Goal: Information Seeking & Learning: Learn about a topic

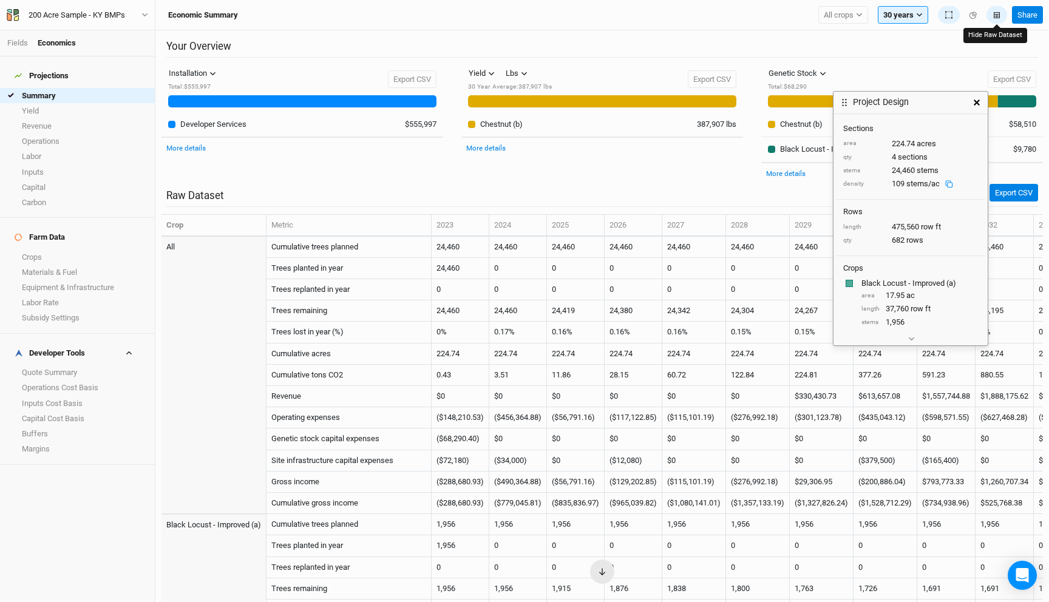
scroll to position [67, 0]
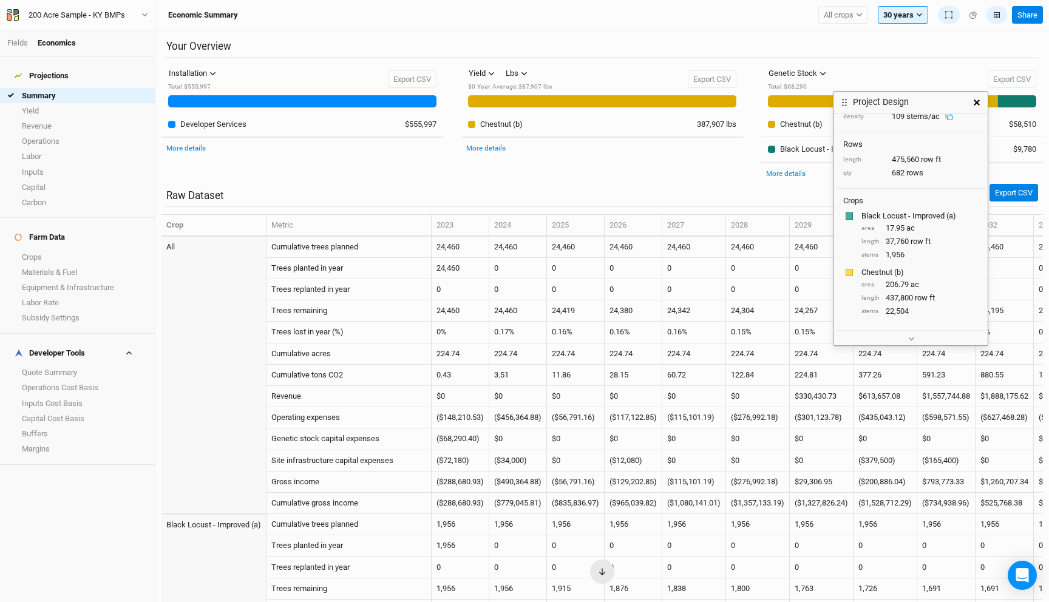
click at [623, 172] on div "Yield Yield Revenue Carbon Lbs Lbs Bft 30 Year Average : 387,907 lbs Export CSV…" at bounding box center [602, 123] width 300 height 119
click at [975, 102] on icon "button" at bounding box center [976, 103] width 6 height 6
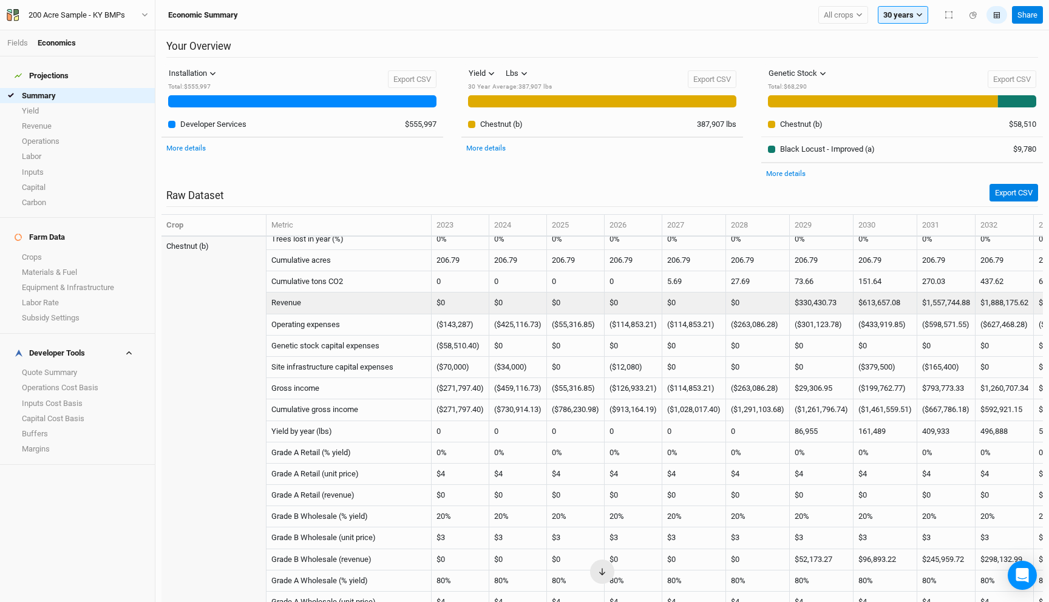
scroll to position [1163, 0]
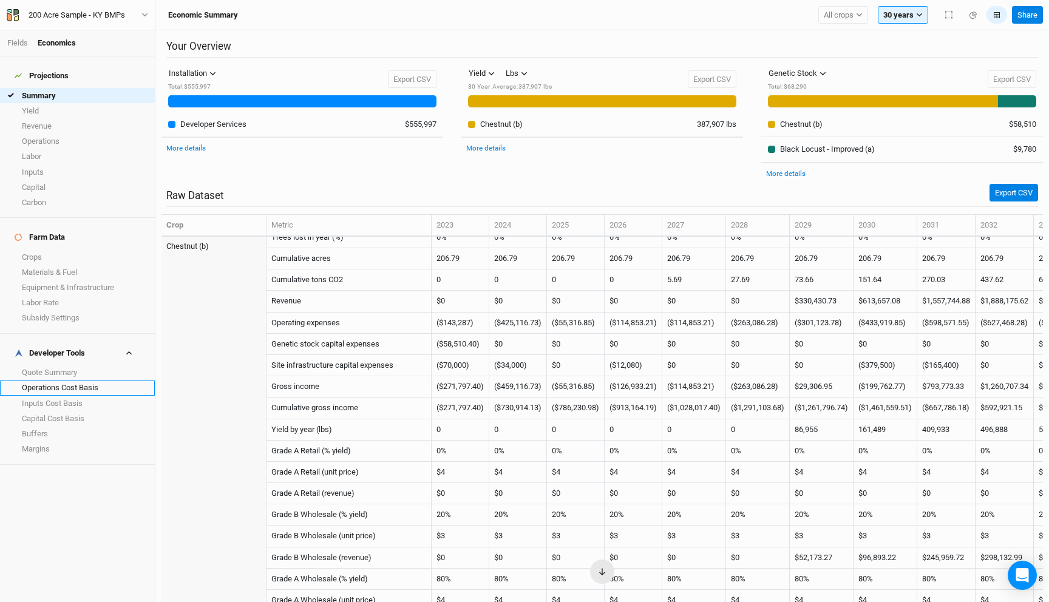
click at [67, 381] on link "Operations Cost Basis" at bounding box center [77, 388] width 155 height 15
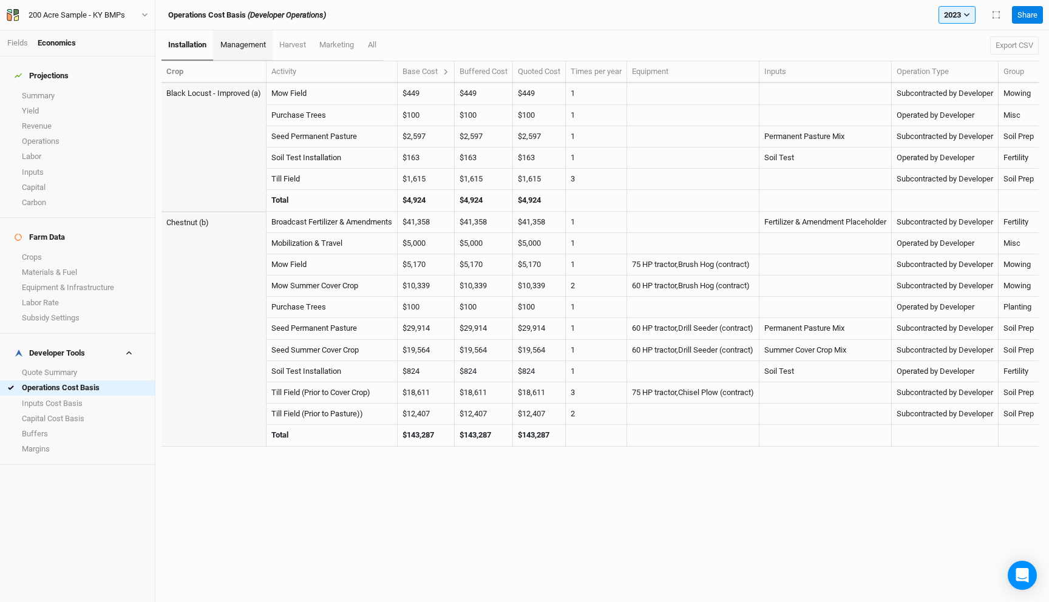
click at [245, 40] on span "management" at bounding box center [243, 44] width 46 height 9
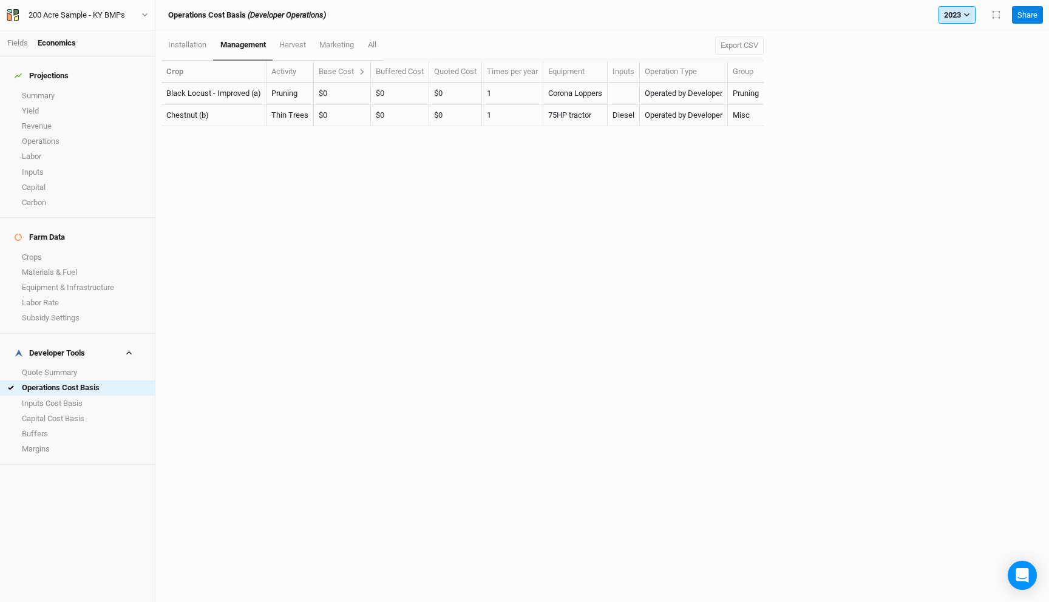
click at [956, 12] on button "2023" at bounding box center [956, 15] width 37 height 18
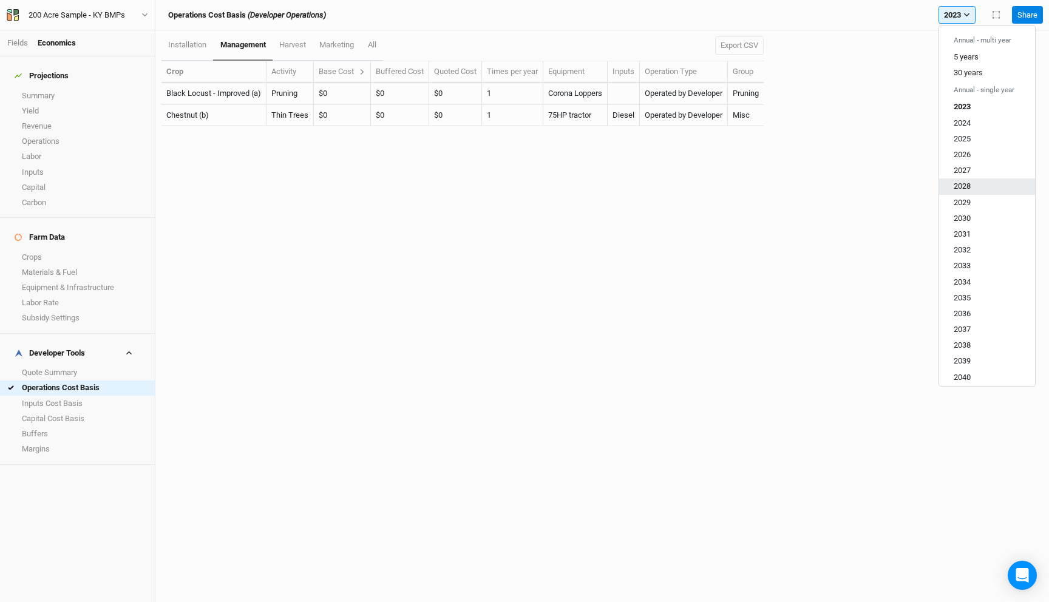
click at [969, 185] on span "2028" at bounding box center [961, 185] width 17 height 9
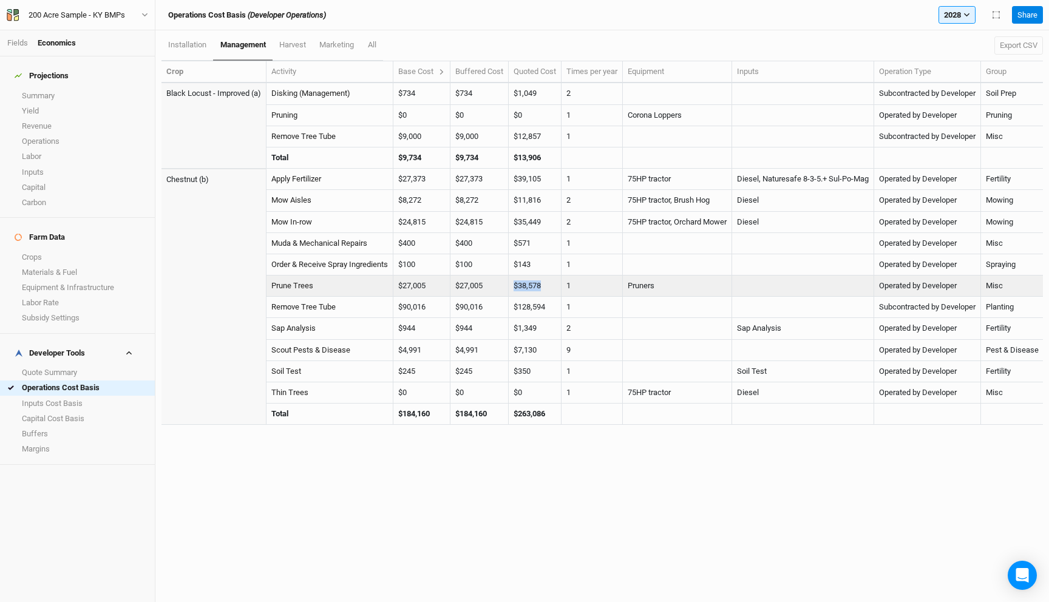
drag, startPoint x: 549, startPoint y: 288, endPoint x: 507, endPoint y: 288, distance: 42.5
click at [507, 288] on tr "Prune Trees $27,005 $27,005 $0 $0 $0 $0 $0 $27,005 $38,578 1 Pruners Operated b…" at bounding box center [602, 286] width 882 height 21
copy tr "$38,578"
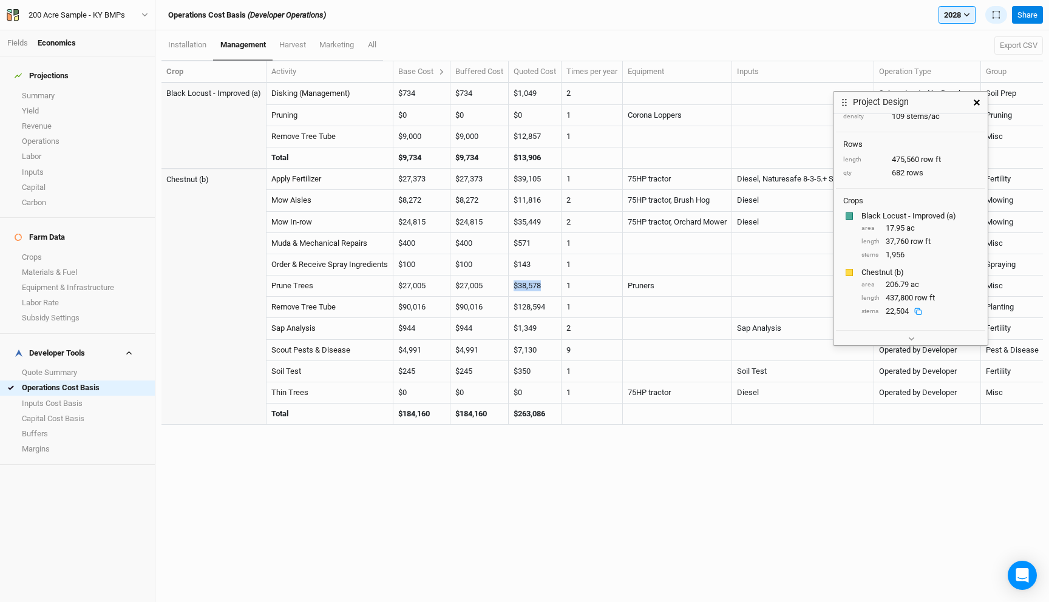
click at [918, 311] on icon at bounding box center [918, 312] width 8 height 8
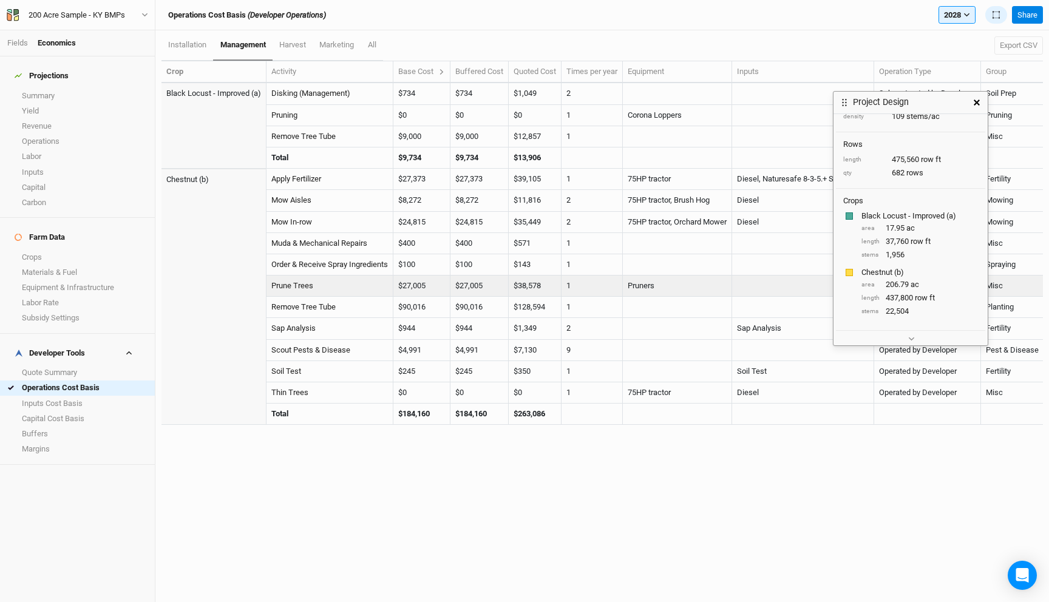
click at [419, 286] on td "$27,005" at bounding box center [421, 286] width 57 height 21
copy tr "$27,005 $27,005 $0 $0 $0 $0 $0"
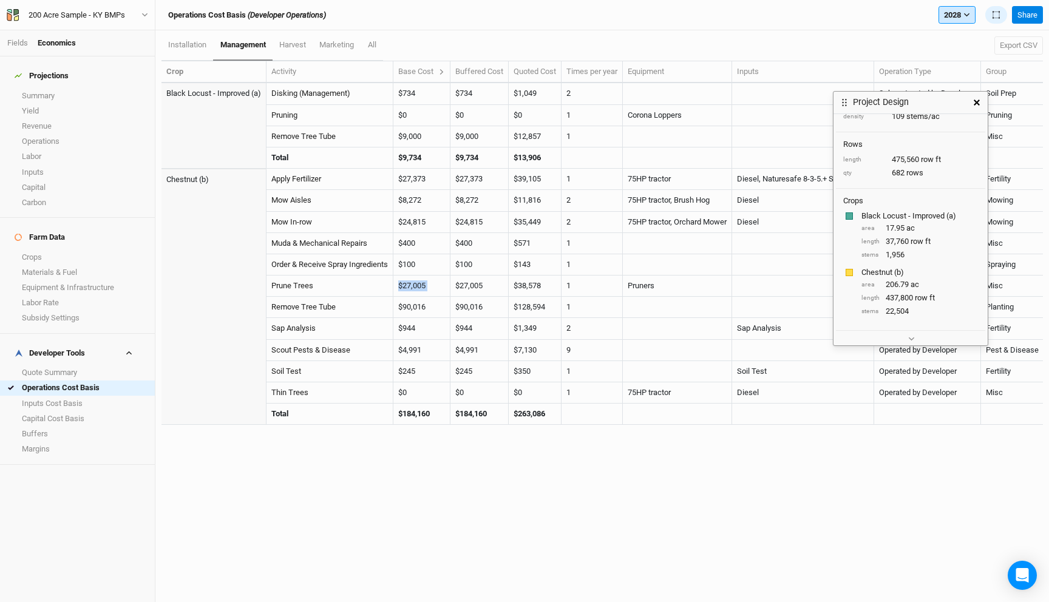
click at [948, 10] on button "2028" at bounding box center [956, 15] width 37 height 18
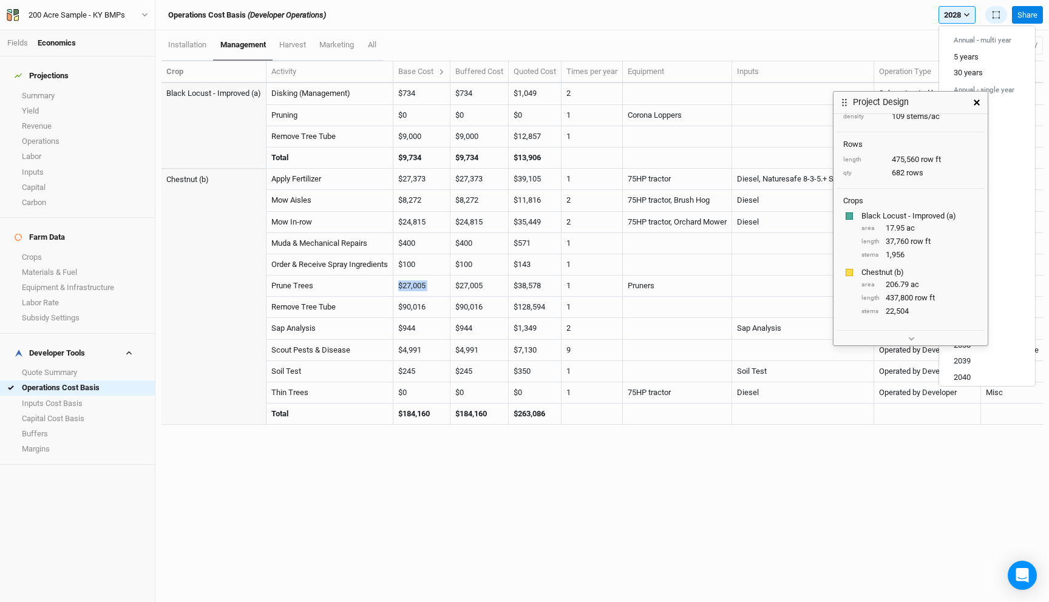
click at [971, 109] on button "button" at bounding box center [977, 103] width 22 height 22
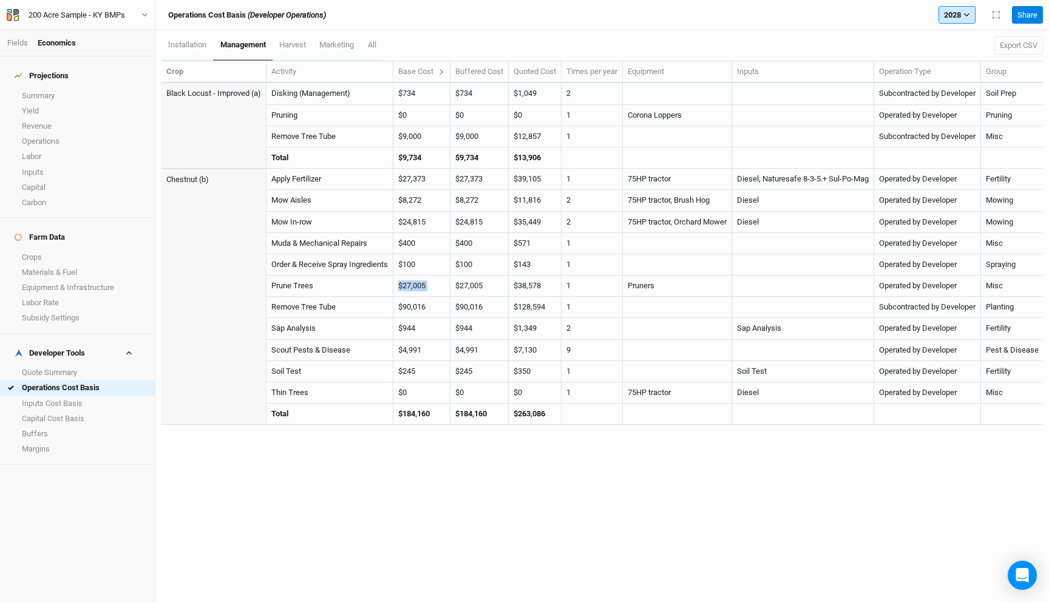
click at [956, 15] on button "2028" at bounding box center [956, 15] width 37 height 18
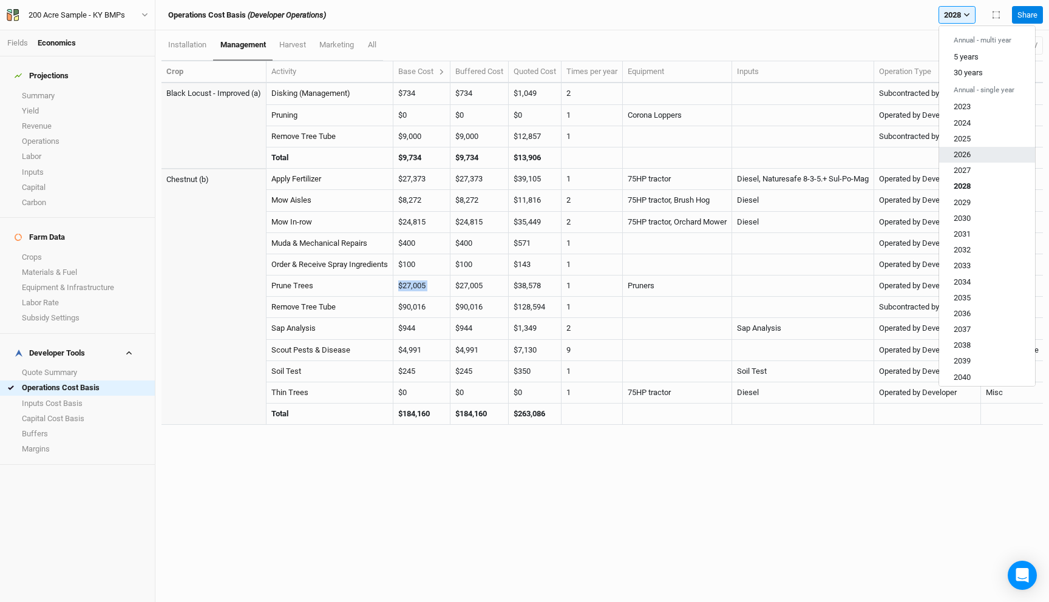
click at [970, 159] on button "2026" at bounding box center [987, 155] width 96 height 16
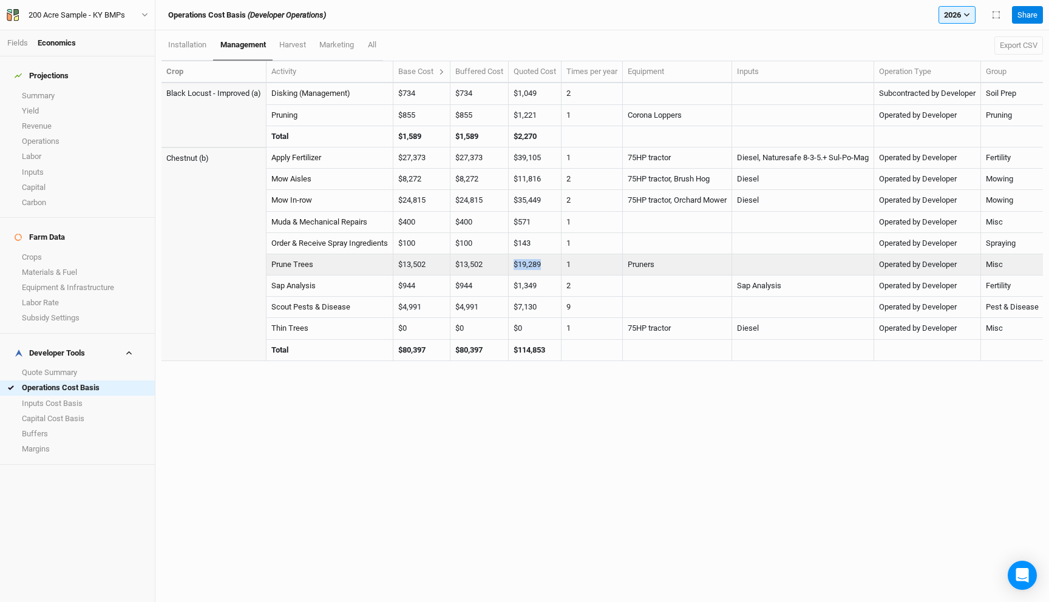
drag, startPoint x: 548, startPoint y: 263, endPoint x: 518, endPoint y: 264, distance: 30.4
click at [518, 264] on td "$19,289" at bounding box center [535, 264] width 53 height 21
copy td "$19,289"
drag, startPoint x: 429, startPoint y: 263, endPoint x: 390, endPoint y: 263, distance: 39.4
click at [390, 263] on tr "Prune Trees $13,502 $13,502 $0 $0 $0 $0 $0 $13,502 $19,289 1 Pruners Operated b…" at bounding box center [602, 264] width 882 height 21
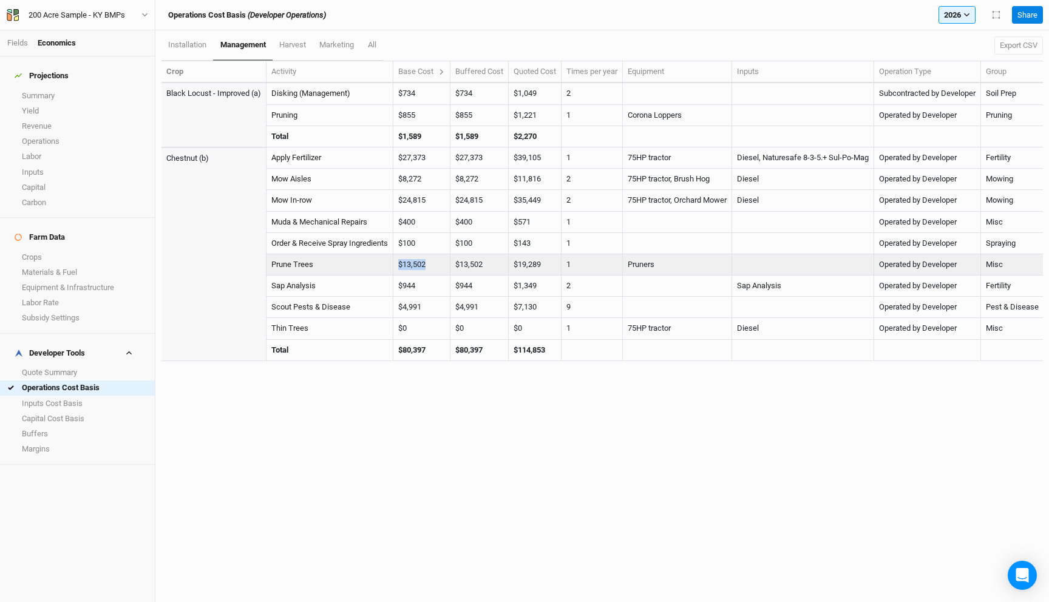
copy tr "$13,502"
click at [294, 262] on link "Prune Trees" at bounding box center [292, 264] width 42 height 9
